Goal: Transaction & Acquisition: Purchase product/service

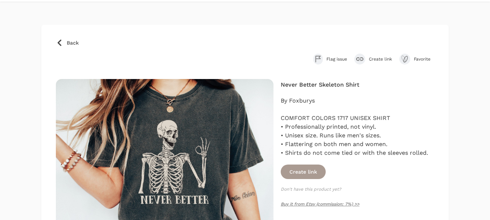
scroll to position [36, 0]
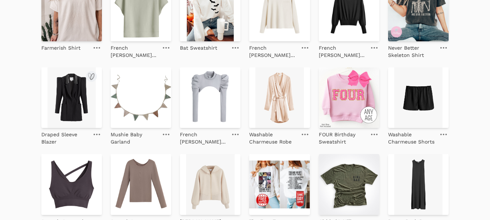
scroll to position [169, 0]
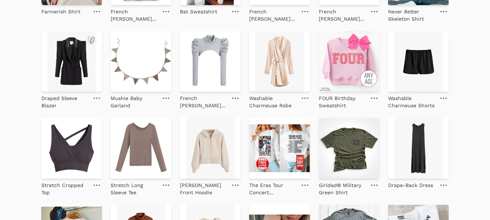
click at [64, 73] on img at bounding box center [71, 61] width 61 height 61
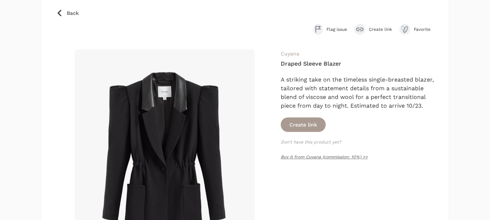
scroll to position [73, 0]
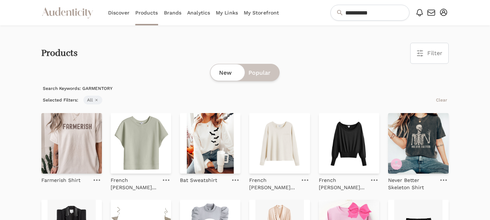
scroll to position [169, 0]
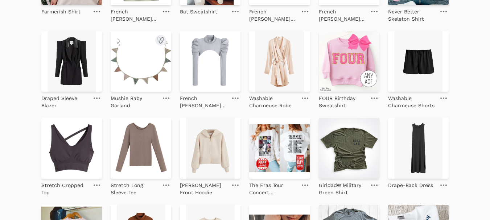
click at [160, 61] on img at bounding box center [141, 61] width 61 height 61
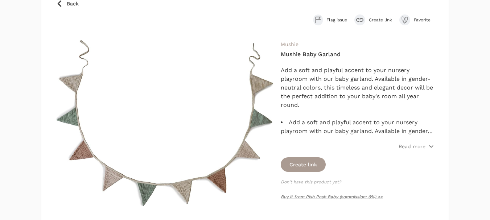
scroll to position [73, 0]
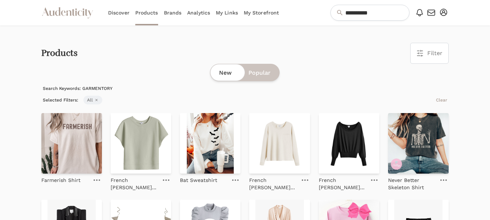
scroll to position [169, 0]
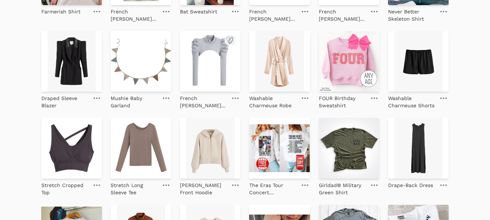
click at [213, 74] on img at bounding box center [210, 61] width 61 height 61
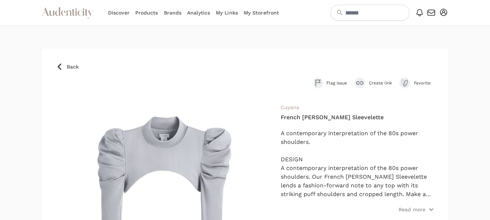
scroll to position [73, 0]
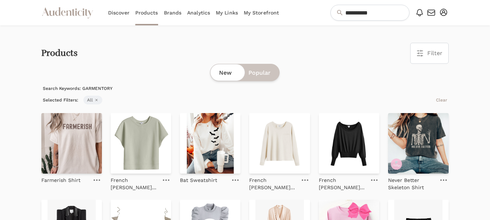
scroll to position [169, 0]
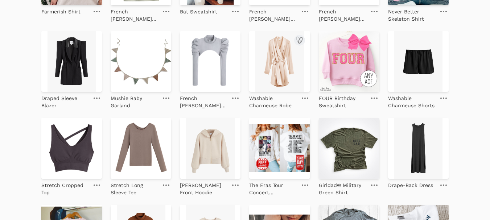
click at [290, 65] on img at bounding box center [279, 61] width 61 height 61
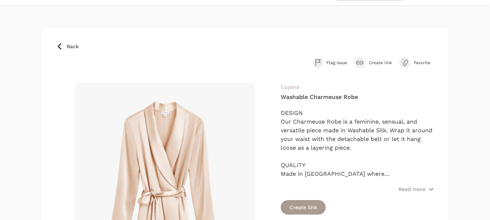
scroll to position [73, 0]
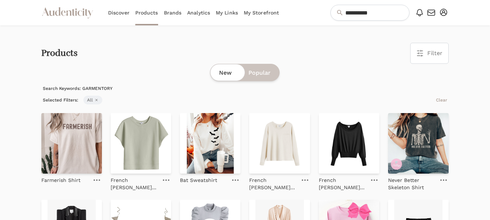
scroll to position [169, 0]
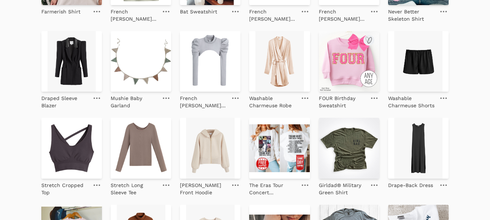
click at [346, 62] on img at bounding box center [349, 61] width 61 height 61
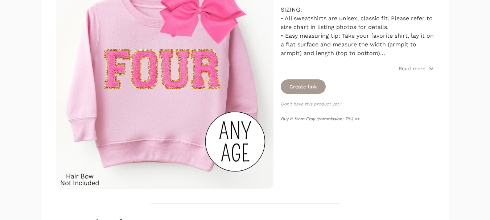
scroll to position [145, 0]
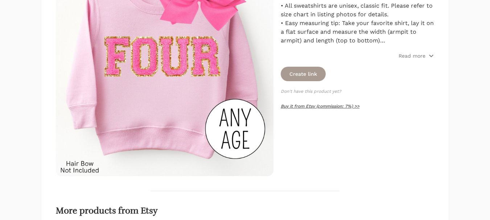
click at [298, 105] on link "Buy it from Etsy (commission: 7%) >>" at bounding box center [320, 106] width 79 height 5
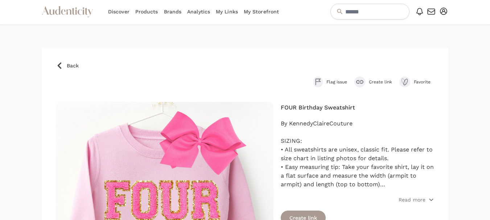
scroll to position [0, 0]
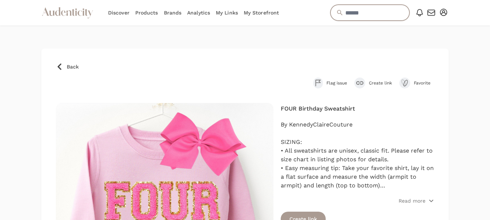
click at [348, 15] on input "text" at bounding box center [370, 13] width 79 height 16
type input "****"
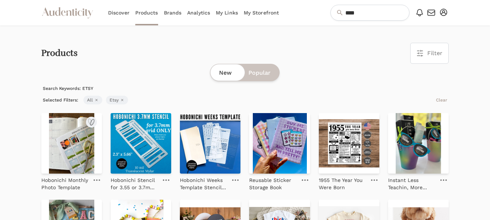
click at [68, 144] on img at bounding box center [71, 143] width 61 height 61
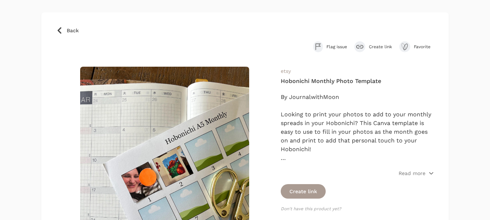
scroll to position [73, 0]
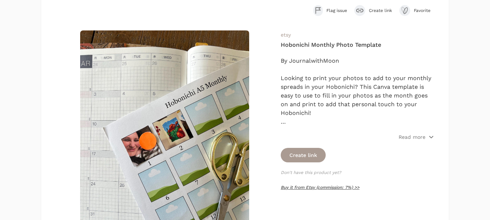
click at [305, 189] on link "Buy it from Etsy (commission: 7%) >>" at bounding box center [320, 187] width 79 height 5
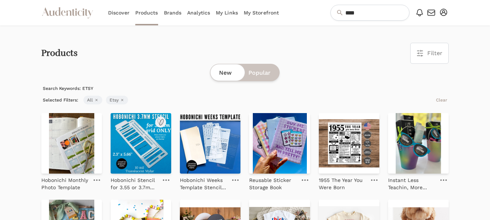
click at [134, 150] on img at bounding box center [141, 143] width 61 height 61
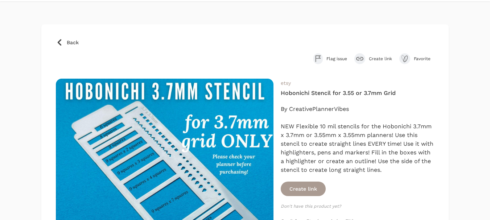
scroll to position [73, 0]
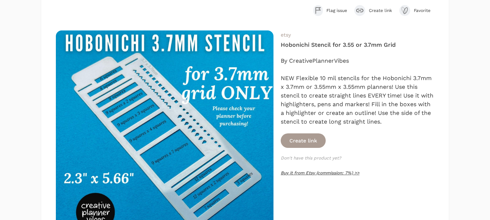
click at [308, 173] on link "Buy it from Etsy (commission: 7%) >>" at bounding box center [320, 173] width 79 height 5
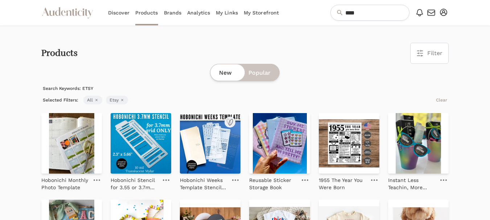
click at [197, 153] on img at bounding box center [210, 143] width 61 height 61
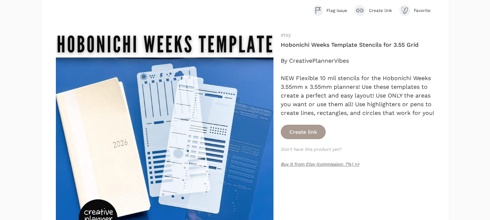
scroll to position [109, 0]
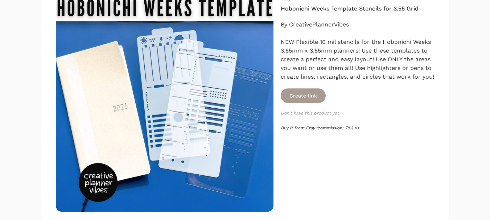
click at [325, 127] on link "Buy it from Etsy (commission: 7%) >>" at bounding box center [320, 128] width 79 height 5
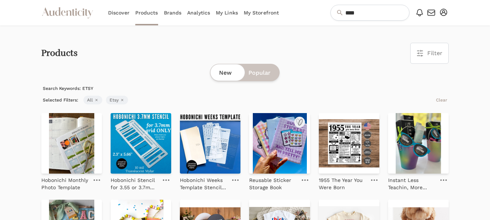
click at [284, 144] on img at bounding box center [279, 143] width 61 height 61
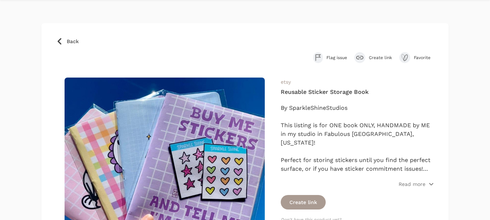
scroll to position [73, 0]
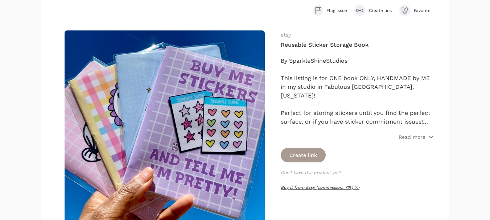
click at [301, 189] on link "Buy it from Etsy (commission: 7%) >>" at bounding box center [320, 187] width 79 height 5
